Goal: Use online tool/utility: Utilize a website feature to perform a specific function

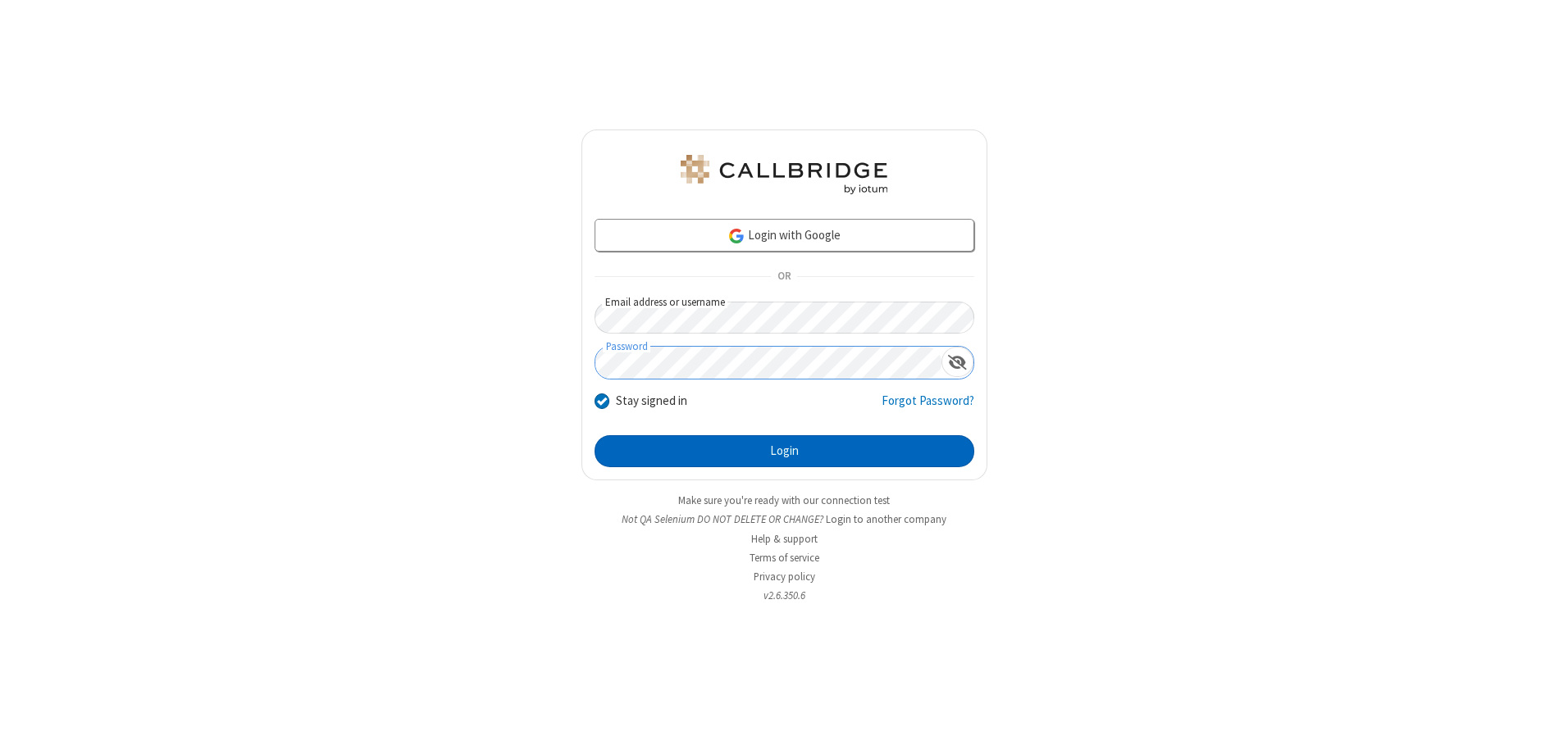
click at [784, 450] on button "Login" at bounding box center [784, 451] width 380 height 33
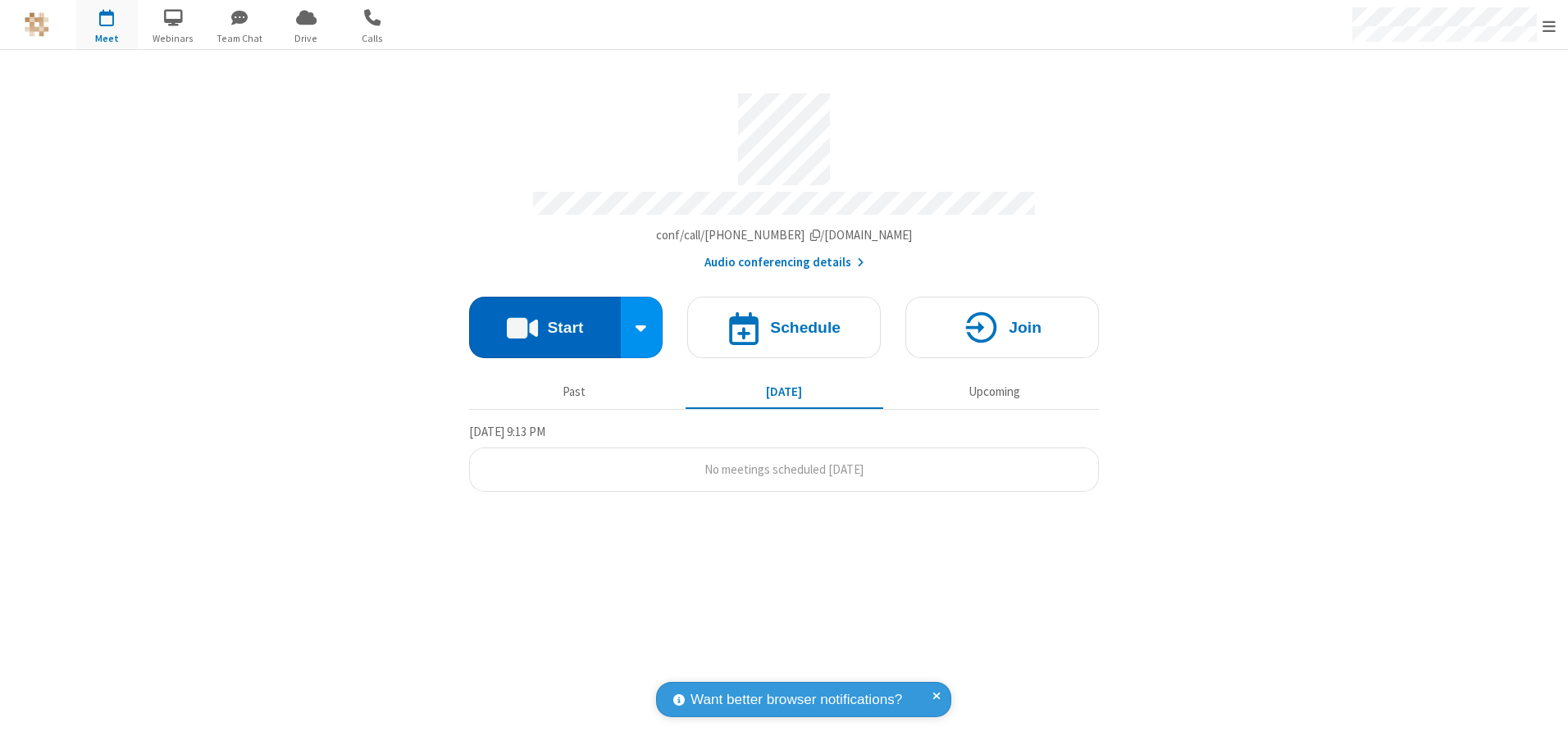
click at [545, 321] on button "Start" at bounding box center [544, 327] width 151 height 62
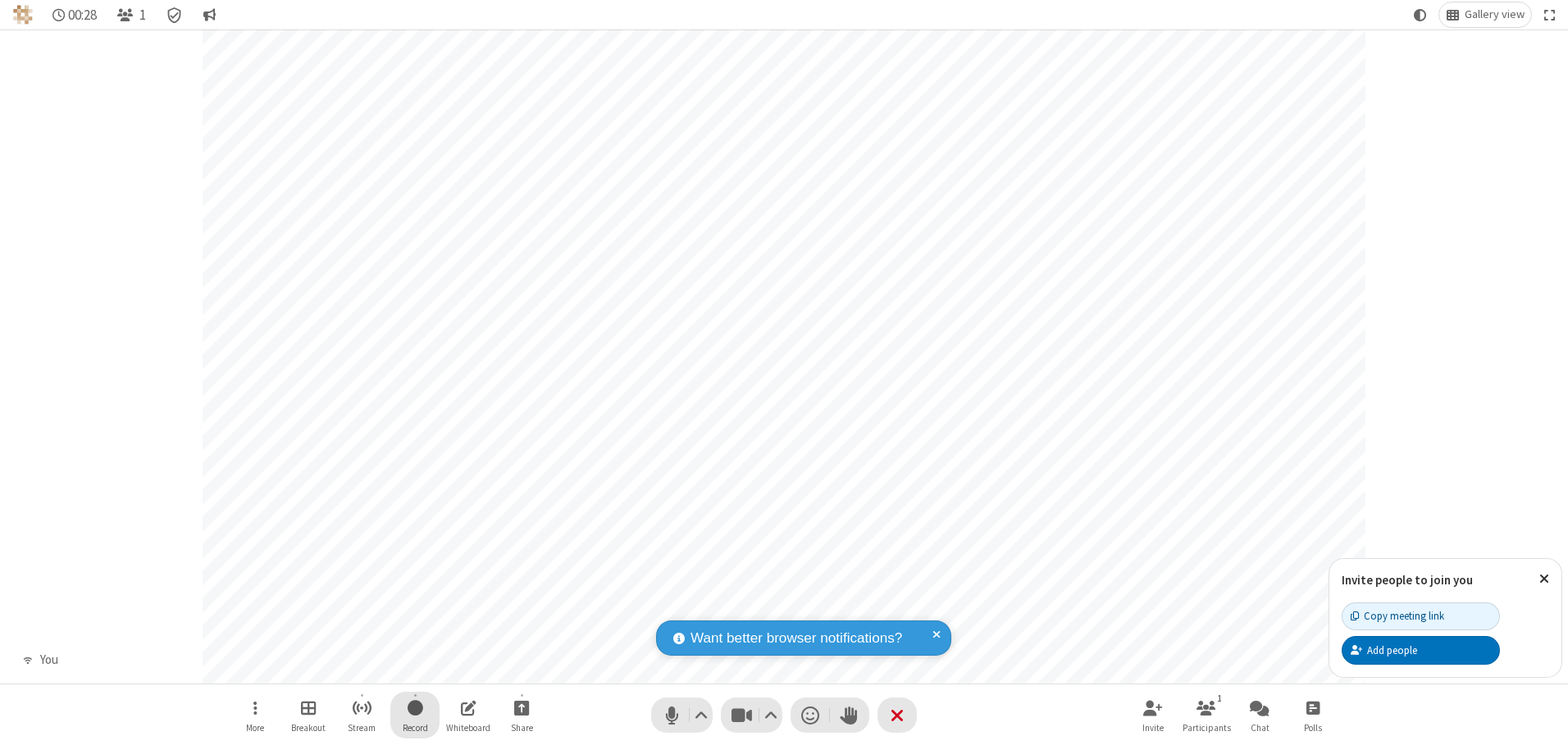
click at [415, 715] on span "Start recording" at bounding box center [415, 707] width 15 height 21
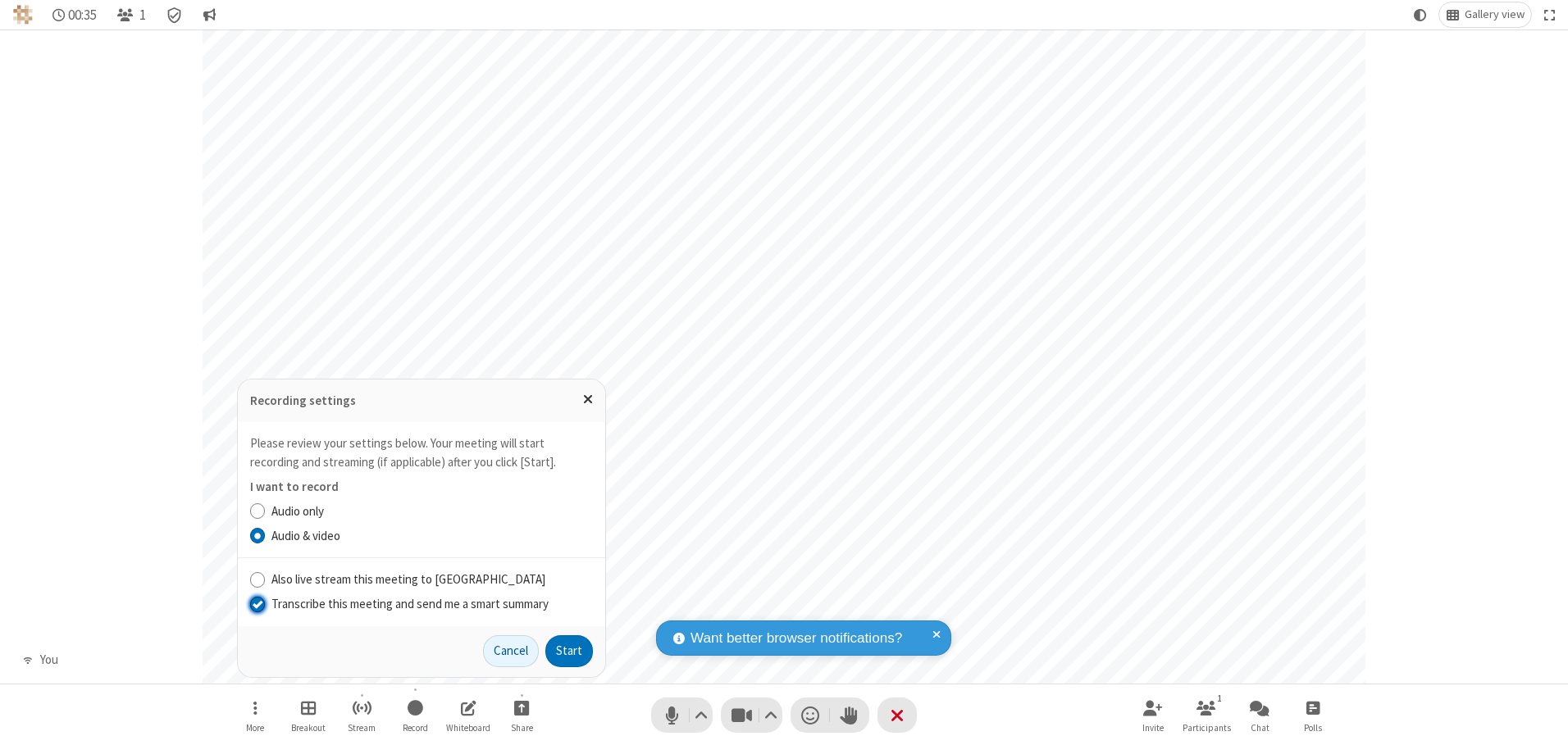
click at [256, 604] on input "Transcribe this meeting and send me a smart summary" at bounding box center [257, 603] width 15 height 17
click at [569, 651] on button "Start" at bounding box center [569, 651] width 47 height 33
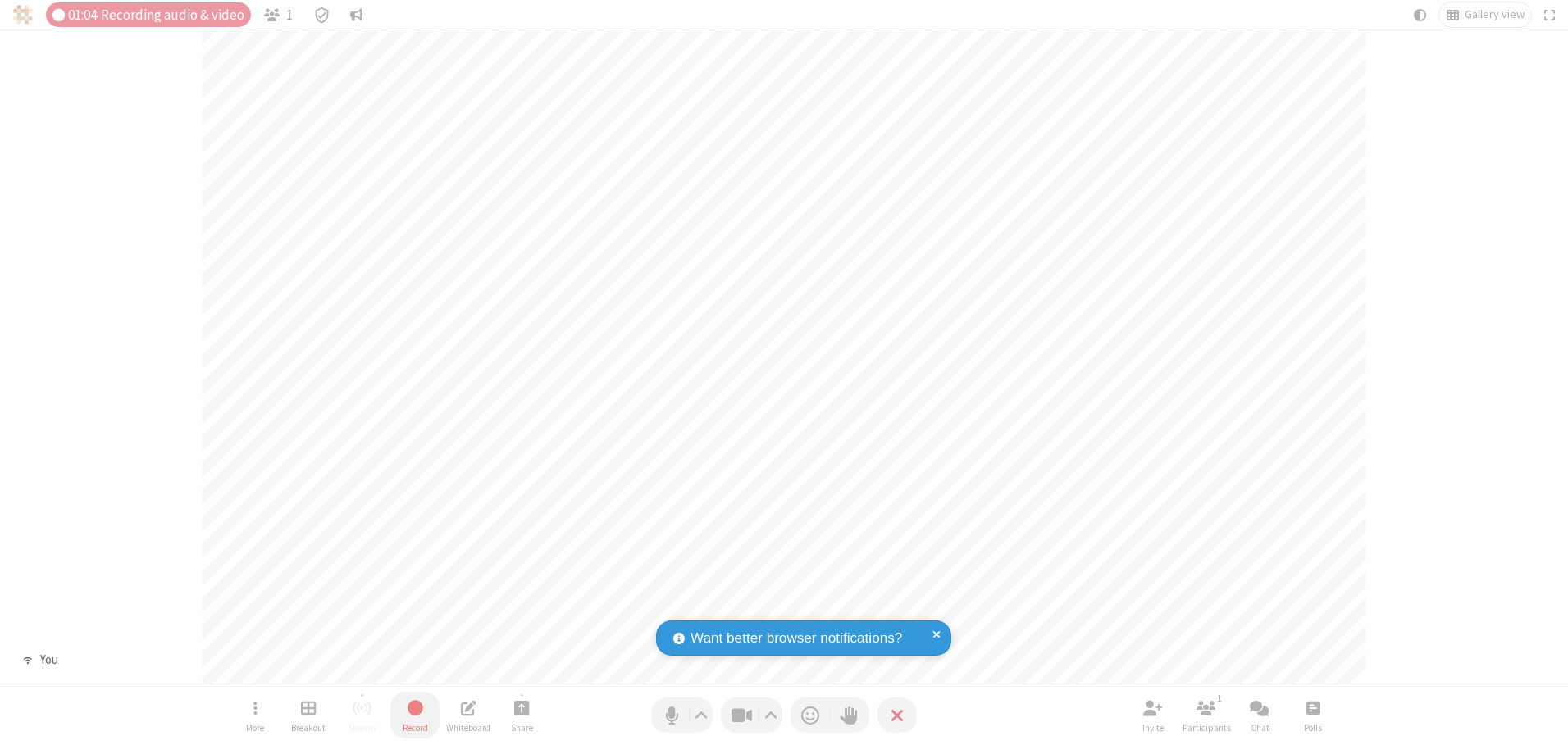
click at [415, 715] on span "Stop recording" at bounding box center [415, 707] width 19 height 21
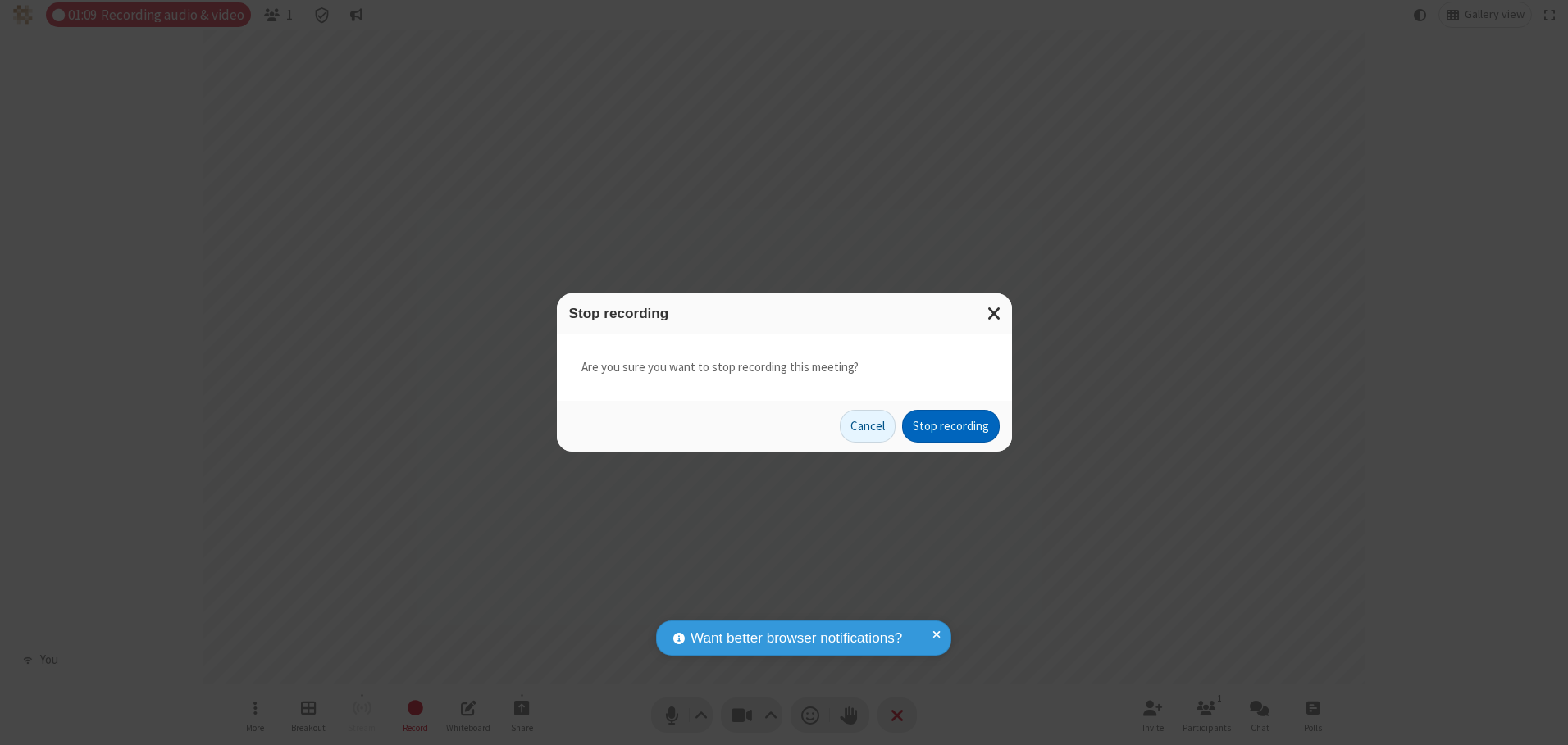
click at [951, 426] on button "Stop recording" at bounding box center [951, 426] width 98 height 33
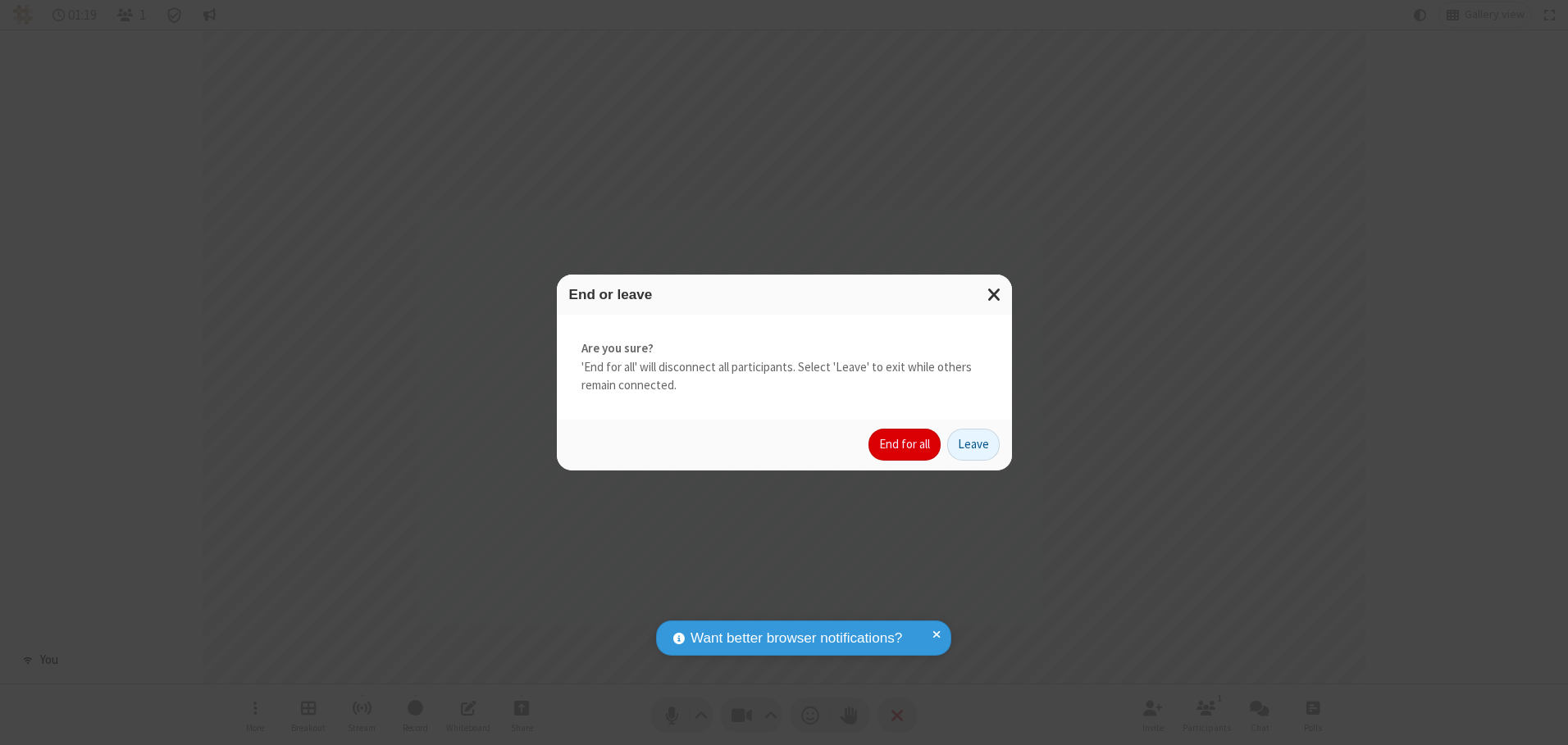
click at [905, 444] on button "End for all" at bounding box center [904, 445] width 73 height 33
